Goal: Information Seeking & Learning: Learn about a topic

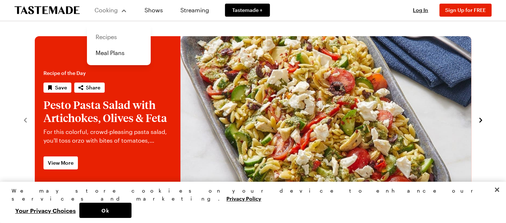
click at [114, 36] on link "Recipes" at bounding box center [118, 37] width 55 height 16
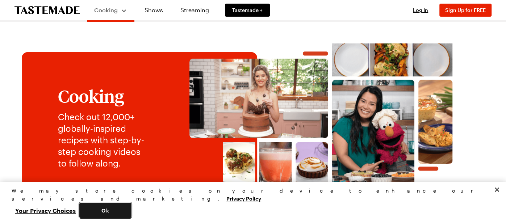
click at [132, 211] on button "Ok" at bounding box center [105, 210] width 52 height 15
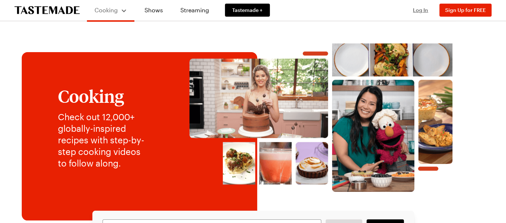
click at [420, 12] on span "Log In" at bounding box center [420, 10] width 15 height 6
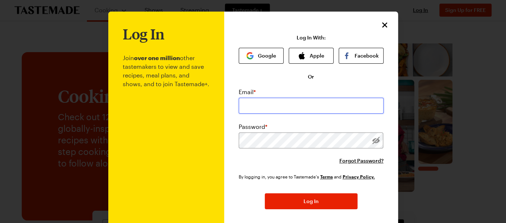
click at [253, 108] on input "email" at bounding box center [311, 106] width 145 height 16
type input "[EMAIL_ADDRESS][DOMAIN_NAME]"
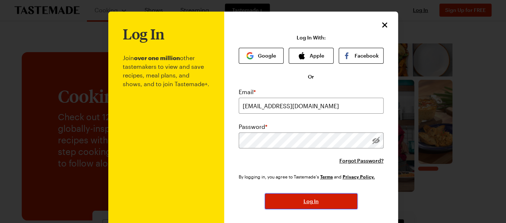
click at [300, 198] on button "Log In" at bounding box center [311, 201] width 93 height 16
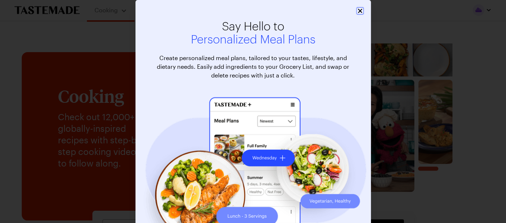
click at [358, 12] on icon "Close" at bounding box center [360, 11] width 4 height 4
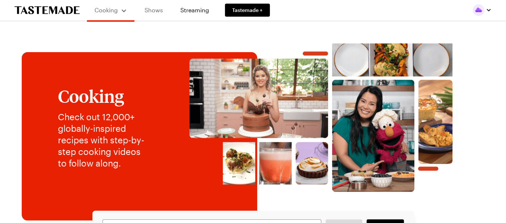
click at [159, 9] on link "Shows" at bounding box center [153, 10] width 33 height 20
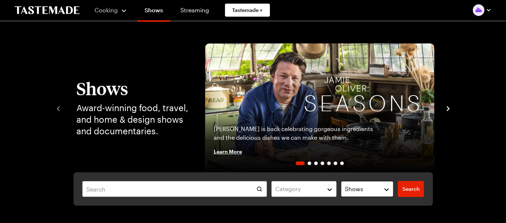
click at [386, 187] on button "Shows" at bounding box center [367, 189] width 53 height 16
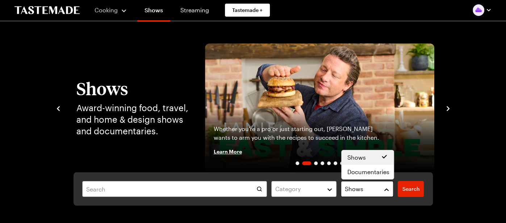
click at [386, 187] on button "Shows" at bounding box center [367, 189] width 53 height 16
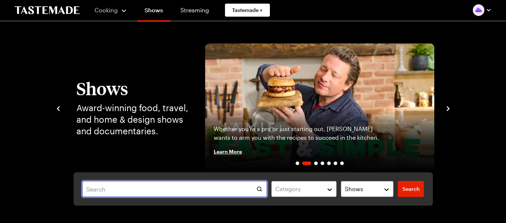
click at [99, 189] on input "text" at bounding box center [174, 189] width 185 height 16
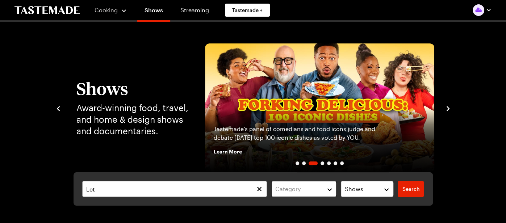
click at [329, 189] on button "Category" at bounding box center [303, 189] width 65 height 16
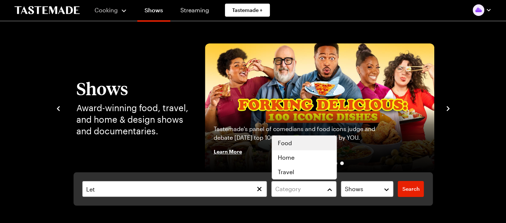
click at [307, 141] on div "Food" at bounding box center [304, 143] width 53 height 9
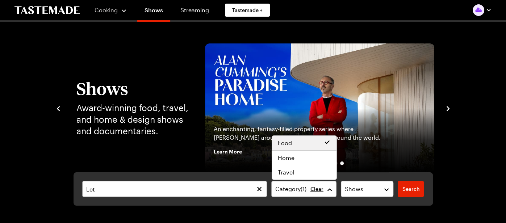
click at [134, 163] on div "Let Category ( 1 ) Clear Shows Search Search Shows Award-winning food, travel, …" at bounding box center [253, 124] width 441 height 162
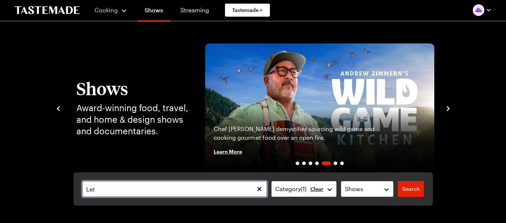
click at [103, 192] on input "Let" at bounding box center [174, 189] width 185 height 16
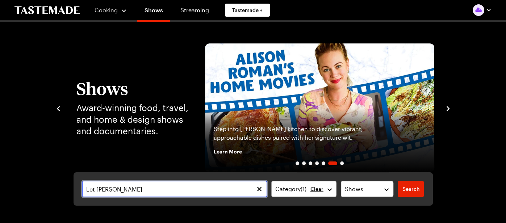
type input "Let [PERSON_NAME]"
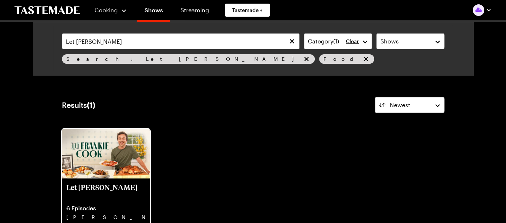
click at [107, 205] on p "6 Episodes" at bounding box center [105, 208] width 79 height 7
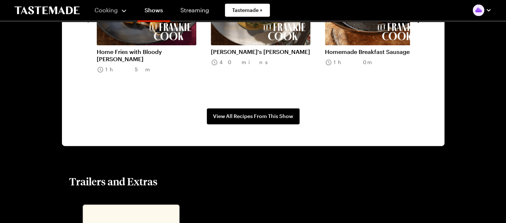
scroll to position [666, 0]
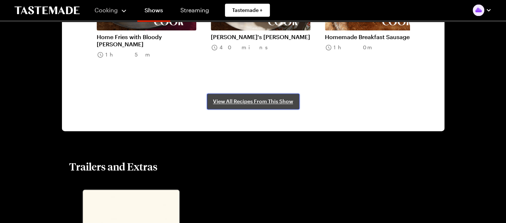
click at [242, 103] on span "View All Recipes From This Show" at bounding box center [253, 101] width 80 height 7
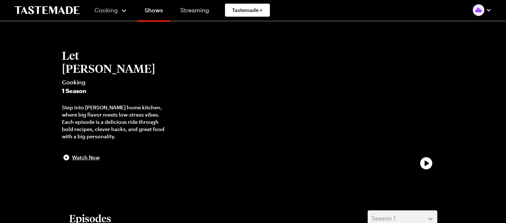
scroll to position [0, 0]
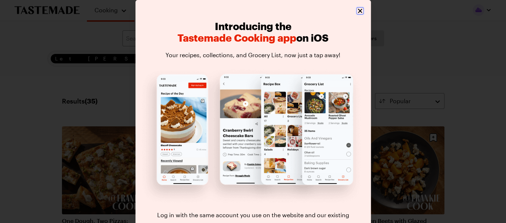
click at [362, 14] on icon "Close" at bounding box center [360, 10] width 7 height 7
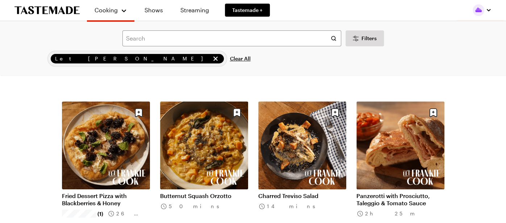
scroll to position [174, 0]
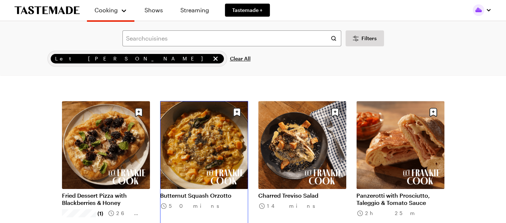
click at [188, 193] on link "Butternut Squash Orzotto" at bounding box center [204, 195] width 88 height 7
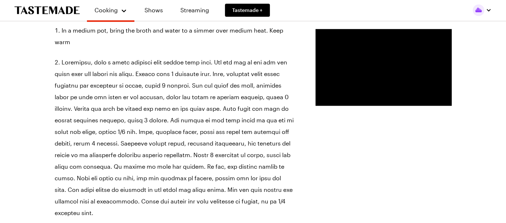
scroll to position [507, 0]
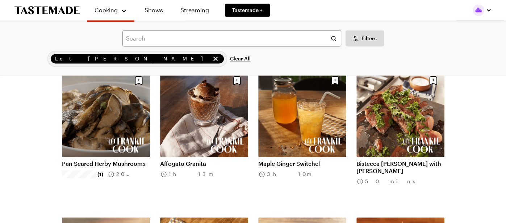
scroll to position [652, 0]
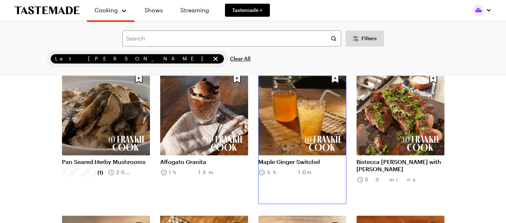
click at [305, 158] on link "Maple Ginger Switchel" at bounding box center [302, 161] width 88 height 7
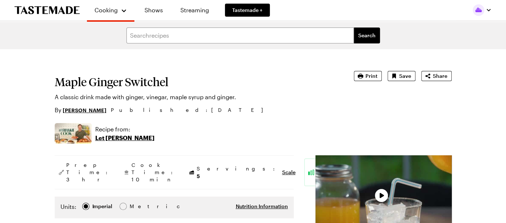
type textarea "x"
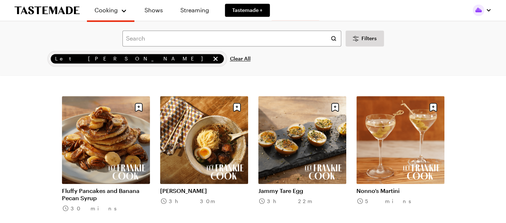
scroll to position [782, 0]
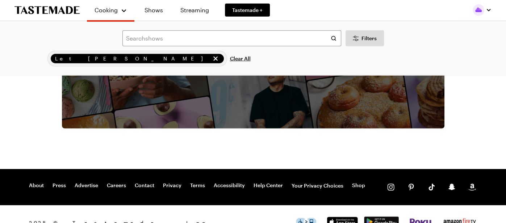
scroll to position [1500, 0]
